Goal: Communication & Community: Participate in discussion

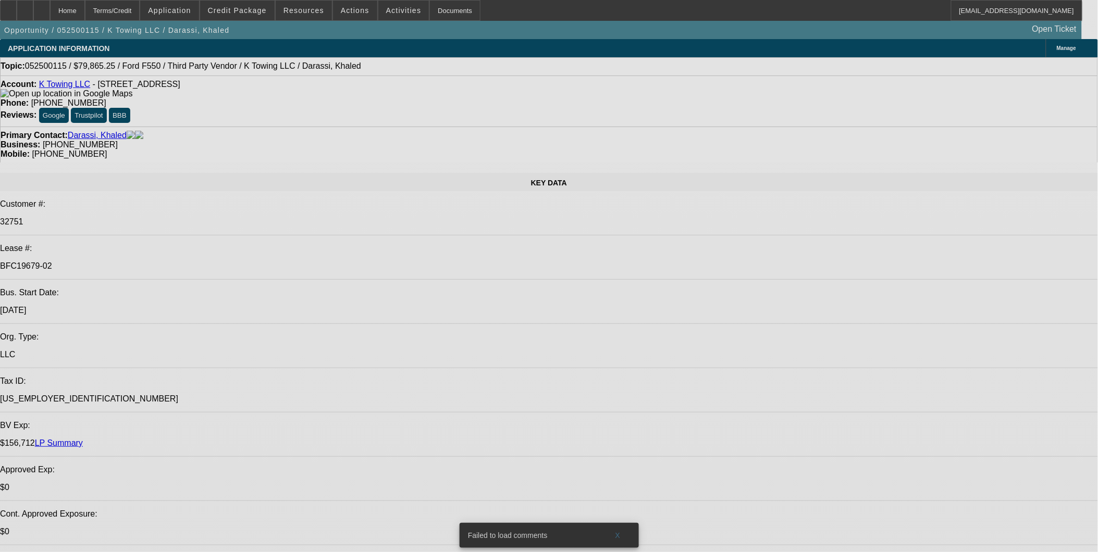
select select "0"
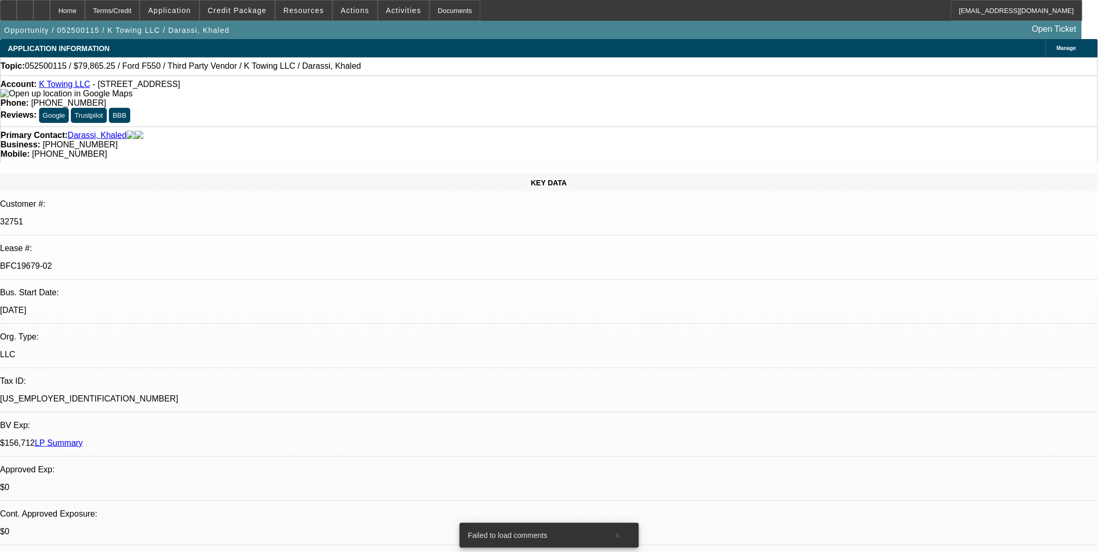
select select "2"
select select "0"
select select "2"
select select "0"
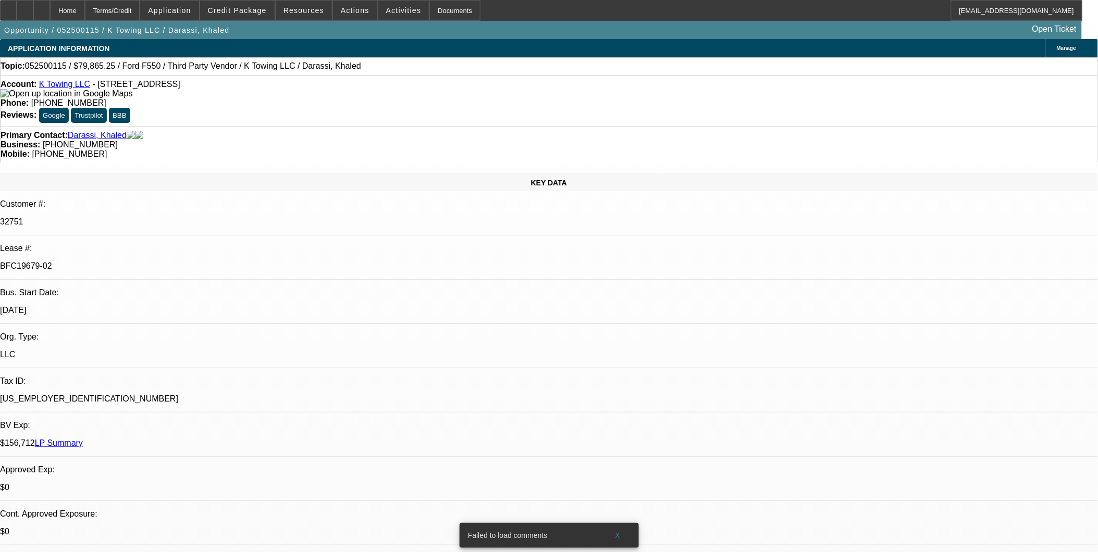
select select "0.1"
select select "2"
select select "0"
select select "0.15"
select select "2"
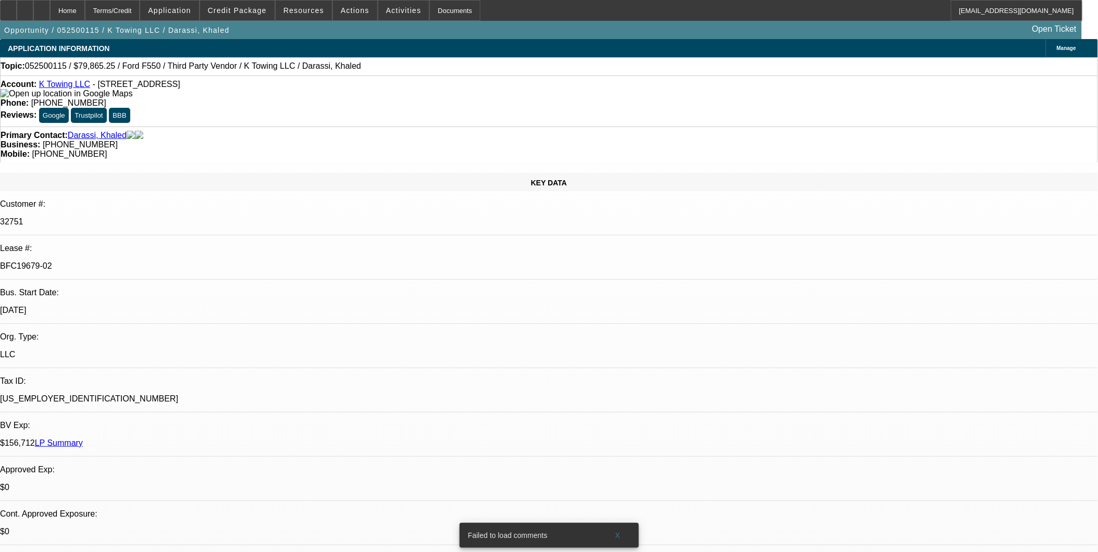
select select "0"
select select "1"
select select "2"
select select "6"
select select "1"
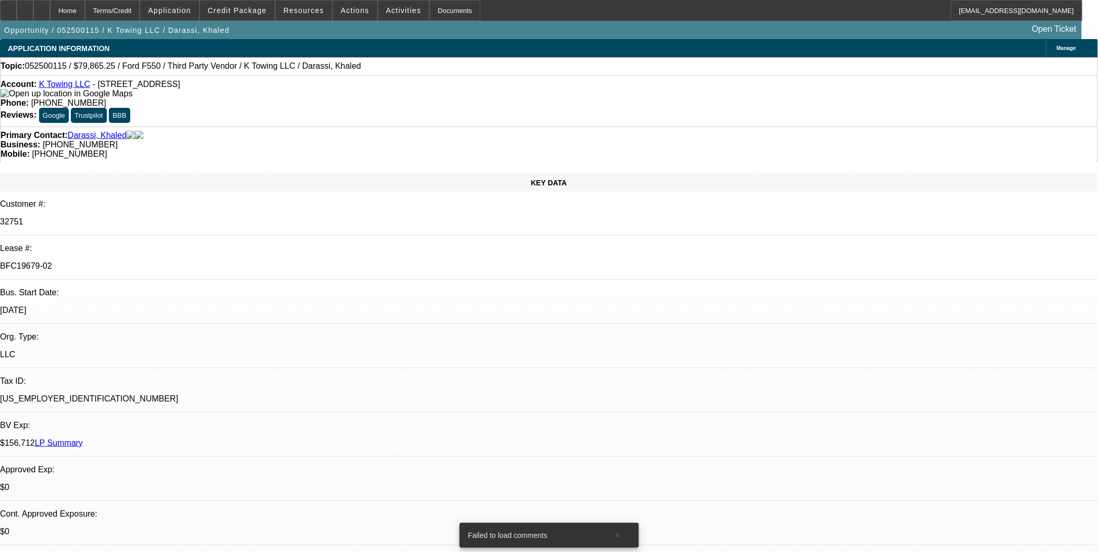
select select "2"
select select "6"
select select "1"
select select "2"
select select "6"
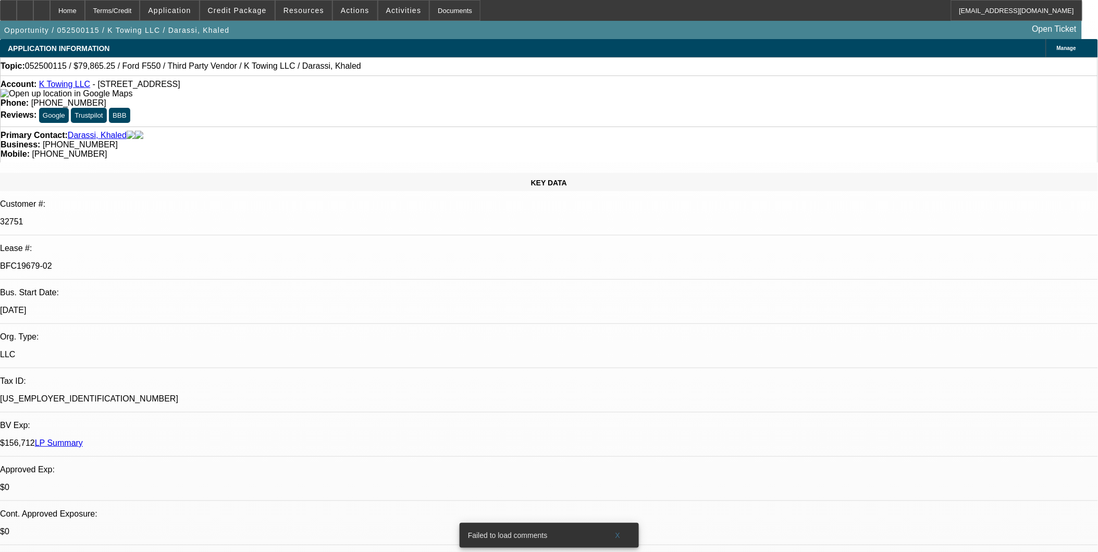
select select "1"
select select "2"
select select "6"
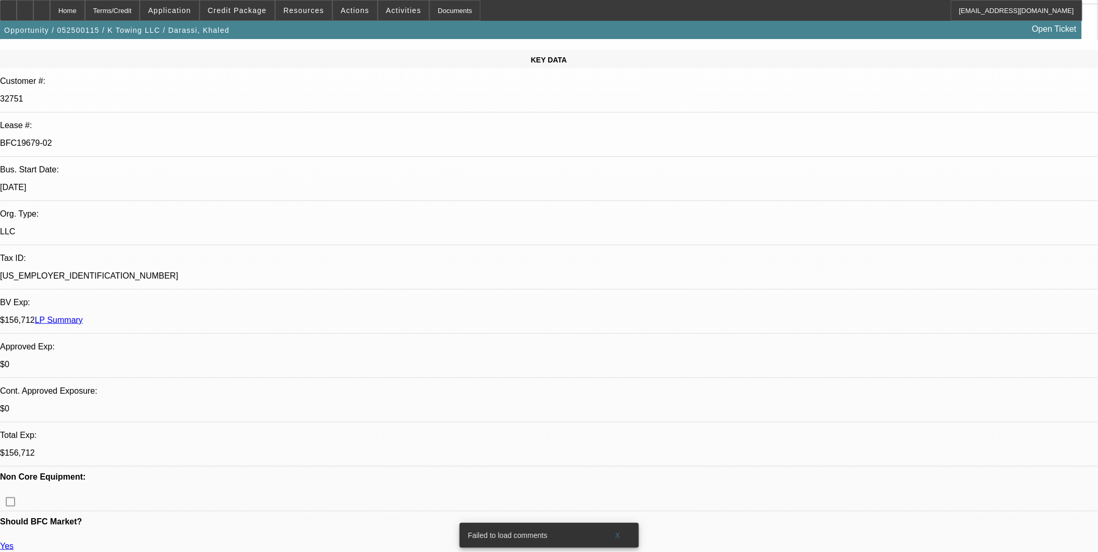
scroll to position [405, 0]
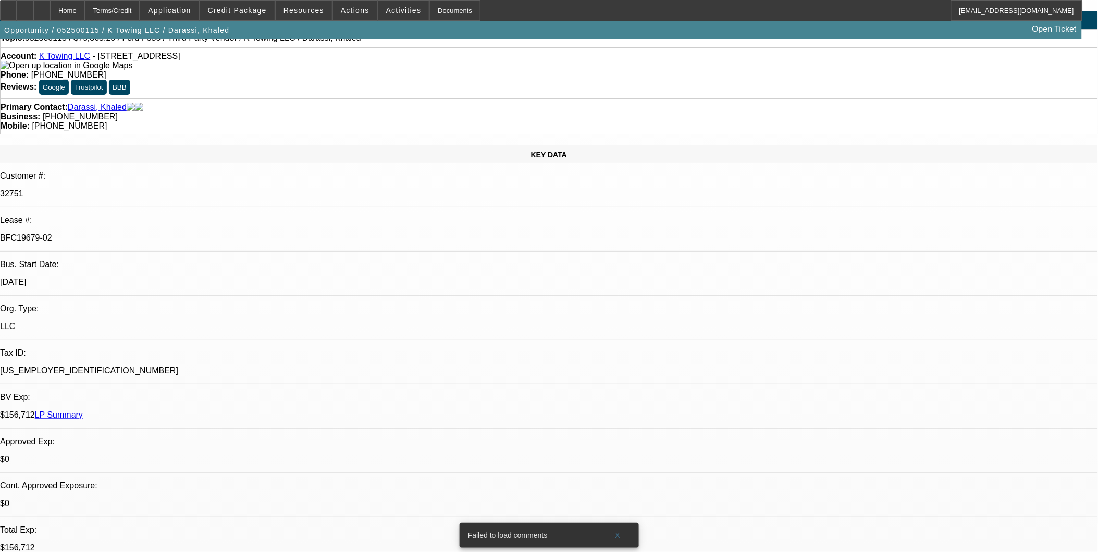
scroll to position [0, 0]
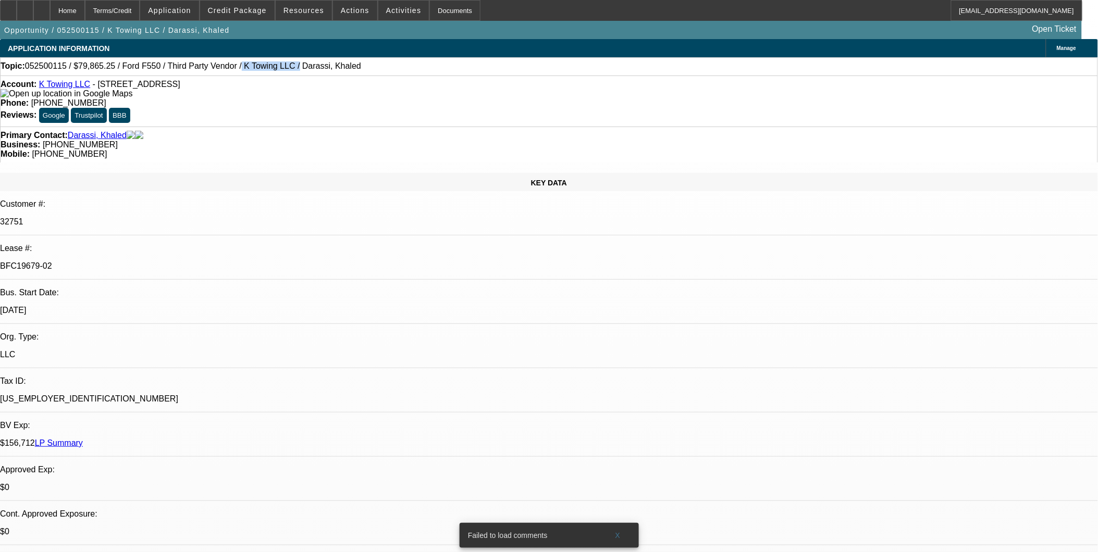
drag, startPoint x: 212, startPoint y: 66, endPoint x: 258, endPoint y: 69, distance: 46.5
click at [258, 69] on span "052500115 / $79,865.25 / Ford F550 / Third Party Vendor / K Towing LLC / Darass…" at bounding box center [193, 65] width 336 height 9
drag, startPoint x: 252, startPoint y: 69, endPoint x: 246, endPoint y: 68, distance: 5.8
click at [253, 69] on span "052500115 / $79,865.25 / Ford F550 / Third Party Vendor / K Towing LLC / Darass…" at bounding box center [193, 65] width 336 height 9
click at [215, 70] on span "052500115 / $79,865.25 / Ford F550 / Third Party Vendor / K Towing LLC / Darass…" at bounding box center [193, 65] width 336 height 9
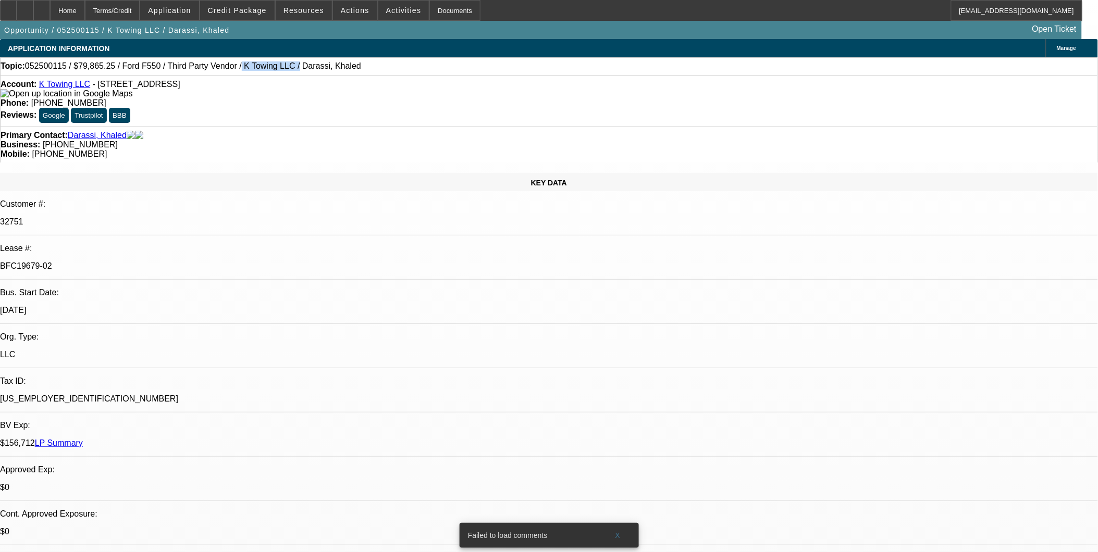
click at [215, 70] on span "052500115 / $79,865.25 / Ford F550 / Third Party Vendor / K Towing LLC / Darass…" at bounding box center [193, 65] width 336 height 9
click at [214, 66] on span "052500115 / $79,865.25 / Ford F550 / Third Party Vendor / K Towing LLC / Darass…" at bounding box center [193, 65] width 336 height 9
drag, startPoint x: 214, startPoint y: 66, endPoint x: 245, endPoint y: 70, distance: 31.5
click at [245, 70] on span "052500115 / $79,865.25 / Ford F550 / Third Party Vendor / K Towing LLC / Darass…" at bounding box center [193, 65] width 336 height 9
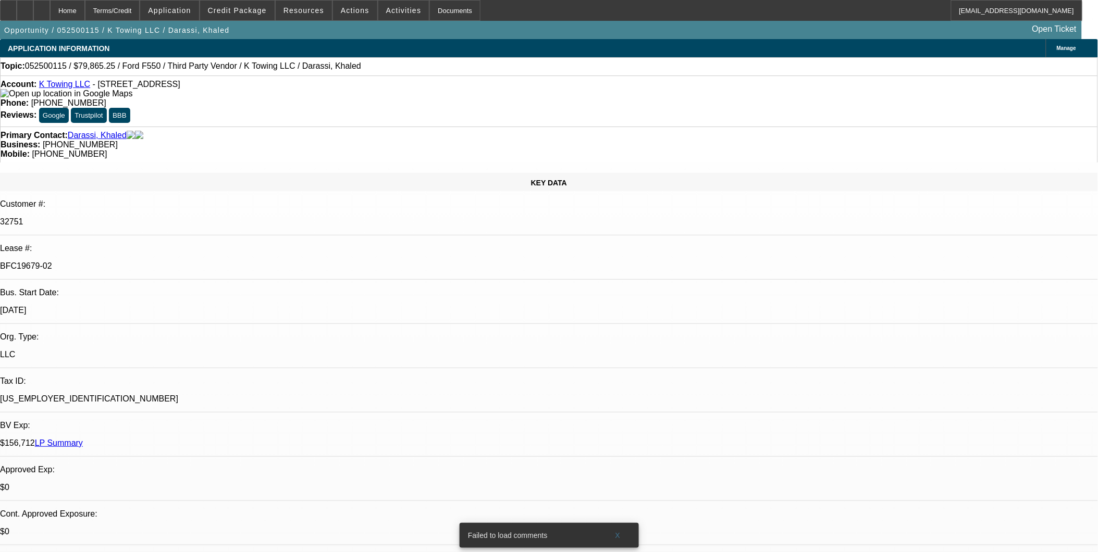
click at [736, 124] on button "reply_all Reply All" at bounding box center [831, 132] width 66 height 25
